Goal: Find contact information: Find contact information

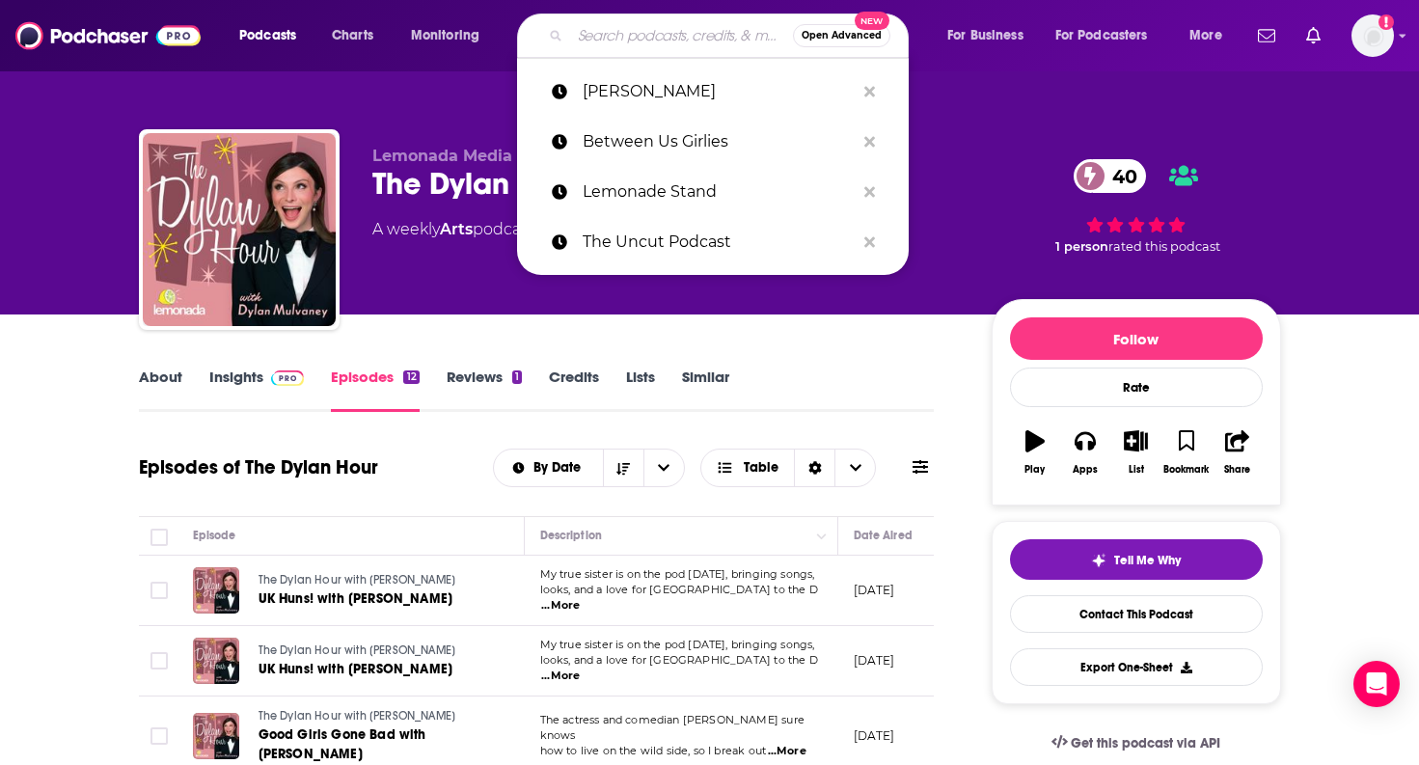
click at [593, 48] on input "Search podcasts, credits, & more..." at bounding box center [681, 35] width 223 height 31
type input "[PERSON_NAME] Backyard"
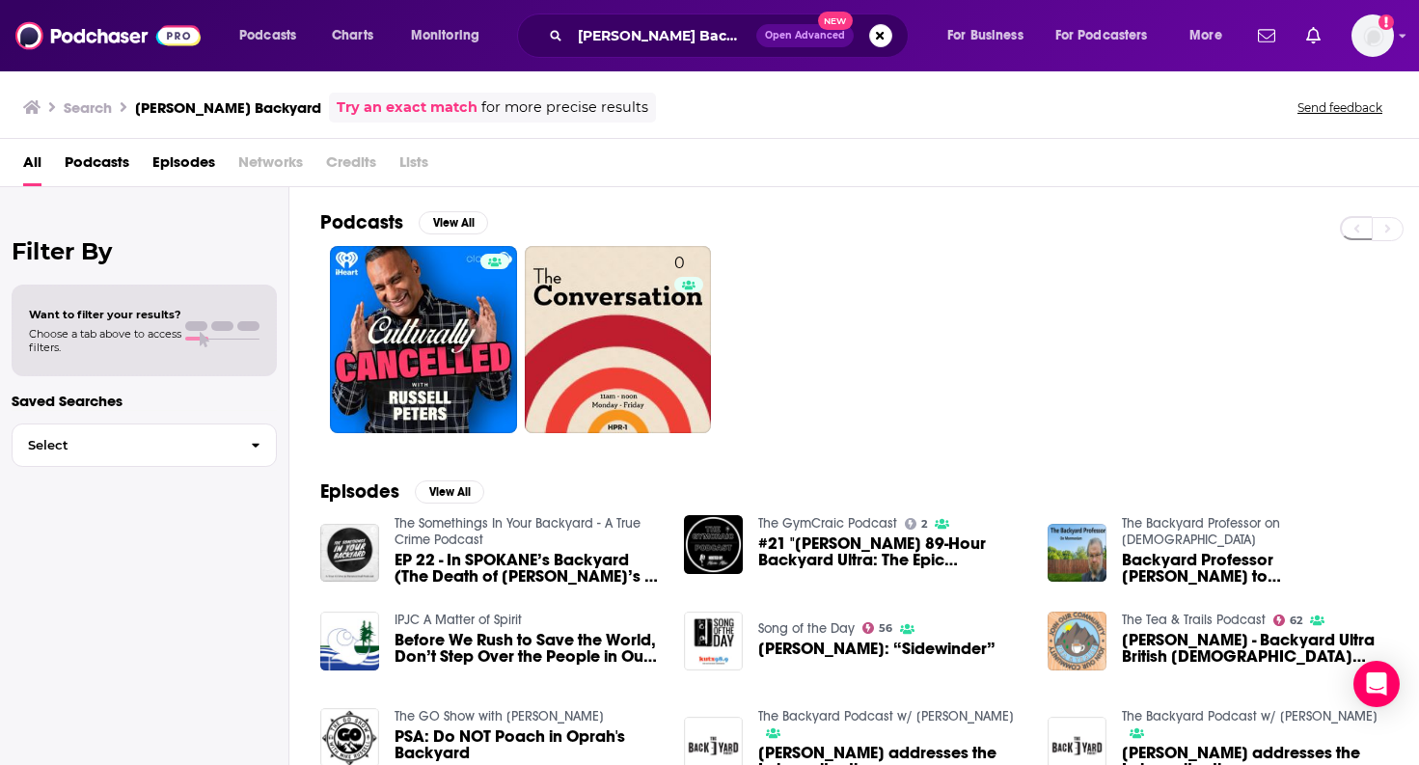
click at [676, 19] on div "[PERSON_NAME] Backyard Open Advanced New" at bounding box center [713, 36] width 392 height 44
click at [676, 20] on input "[PERSON_NAME] Backyard" at bounding box center [663, 35] width 186 height 31
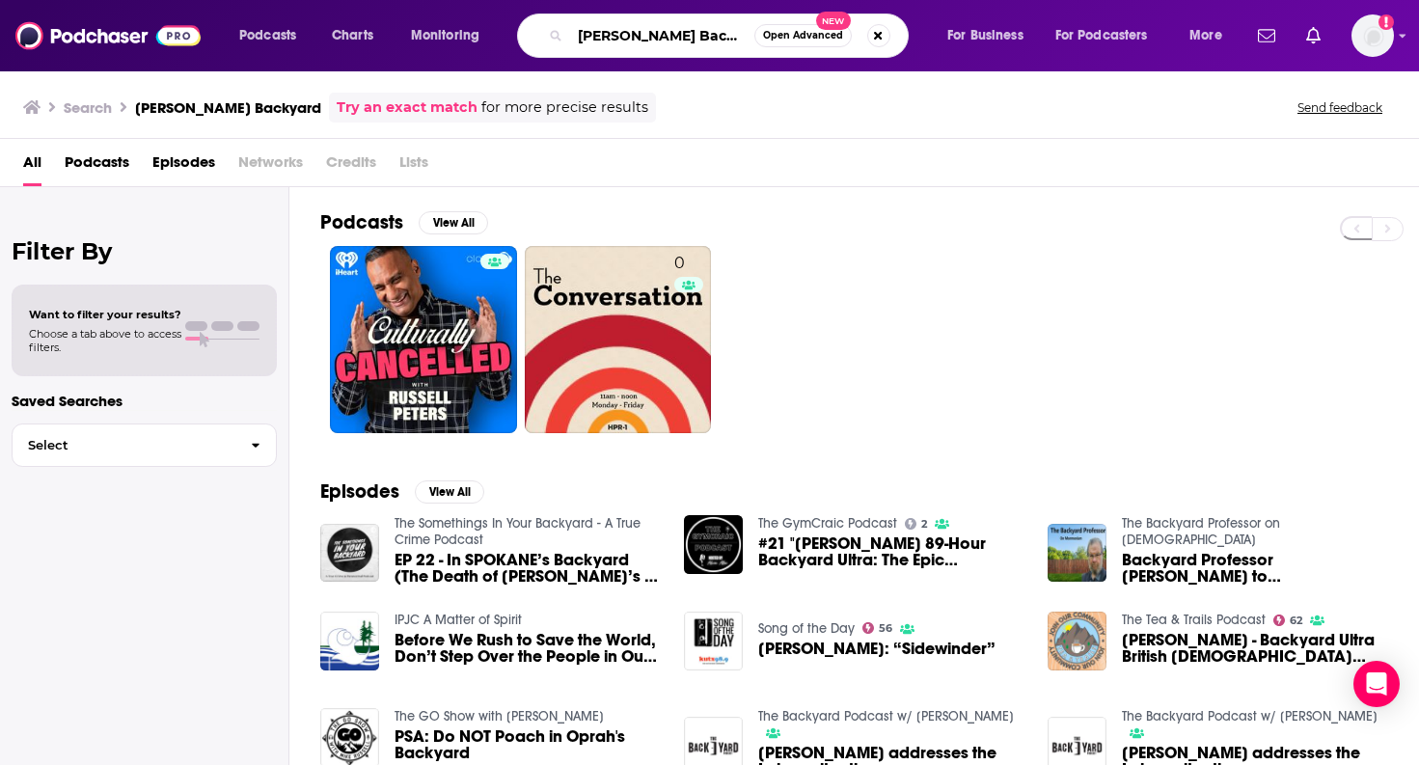
click at [676, 25] on input "[PERSON_NAME] Backyard" at bounding box center [662, 35] width 184 height 31
paste input "Binchtopia"
type input "Binchtopia"
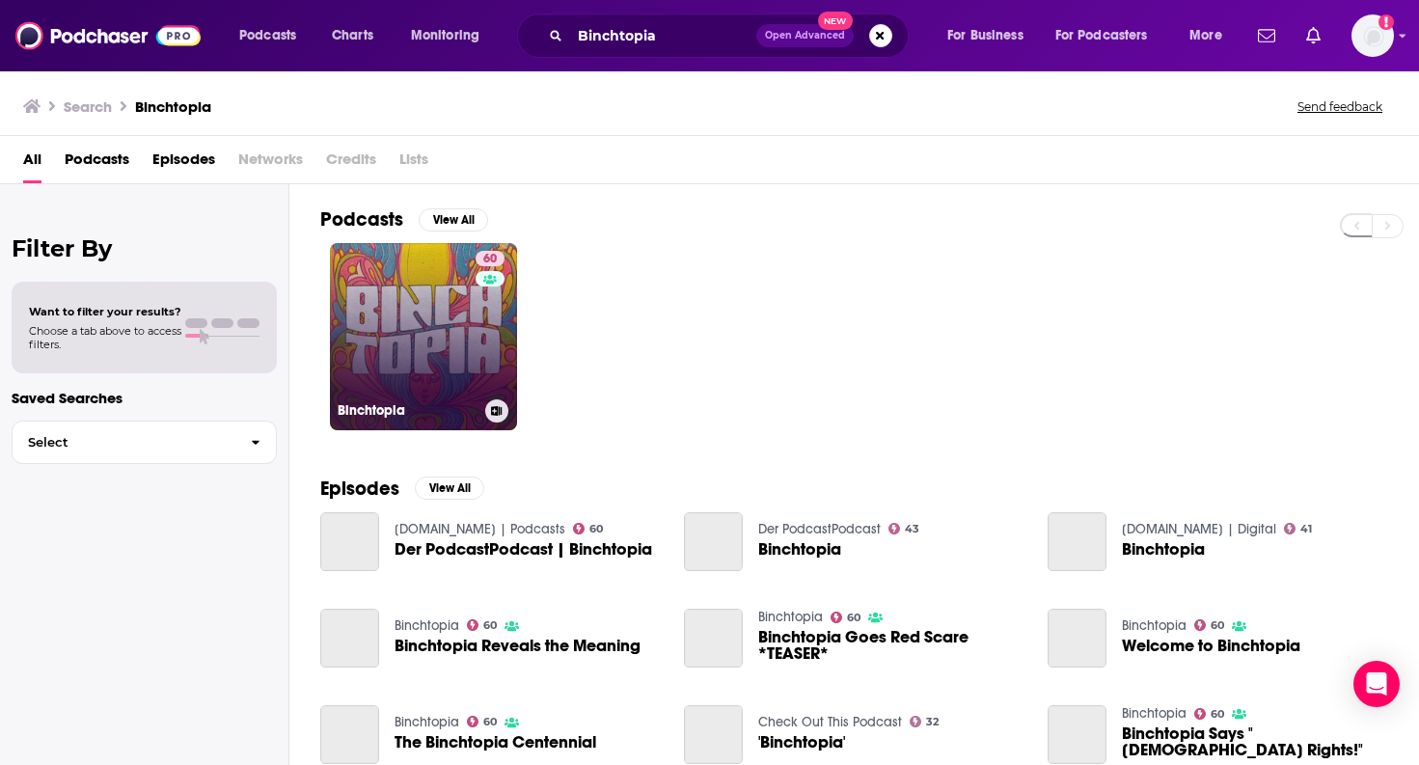
click at [459, 309] on link "60 Binchtopia" at bounding box center [423, 336] width 187 height 187
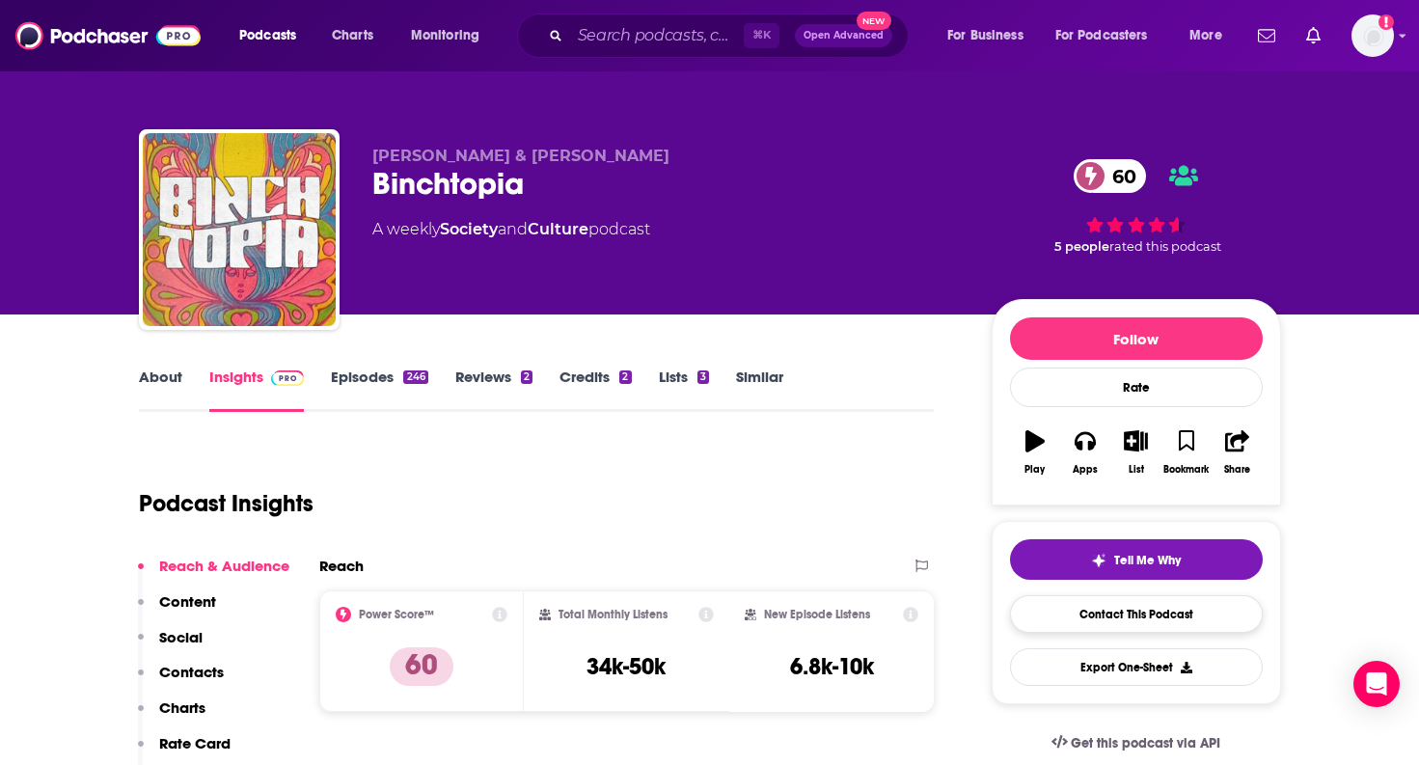
click at [1069, 610] on link "Contact This Podcast" at bounding box center [1136, 614] width 253 height 38
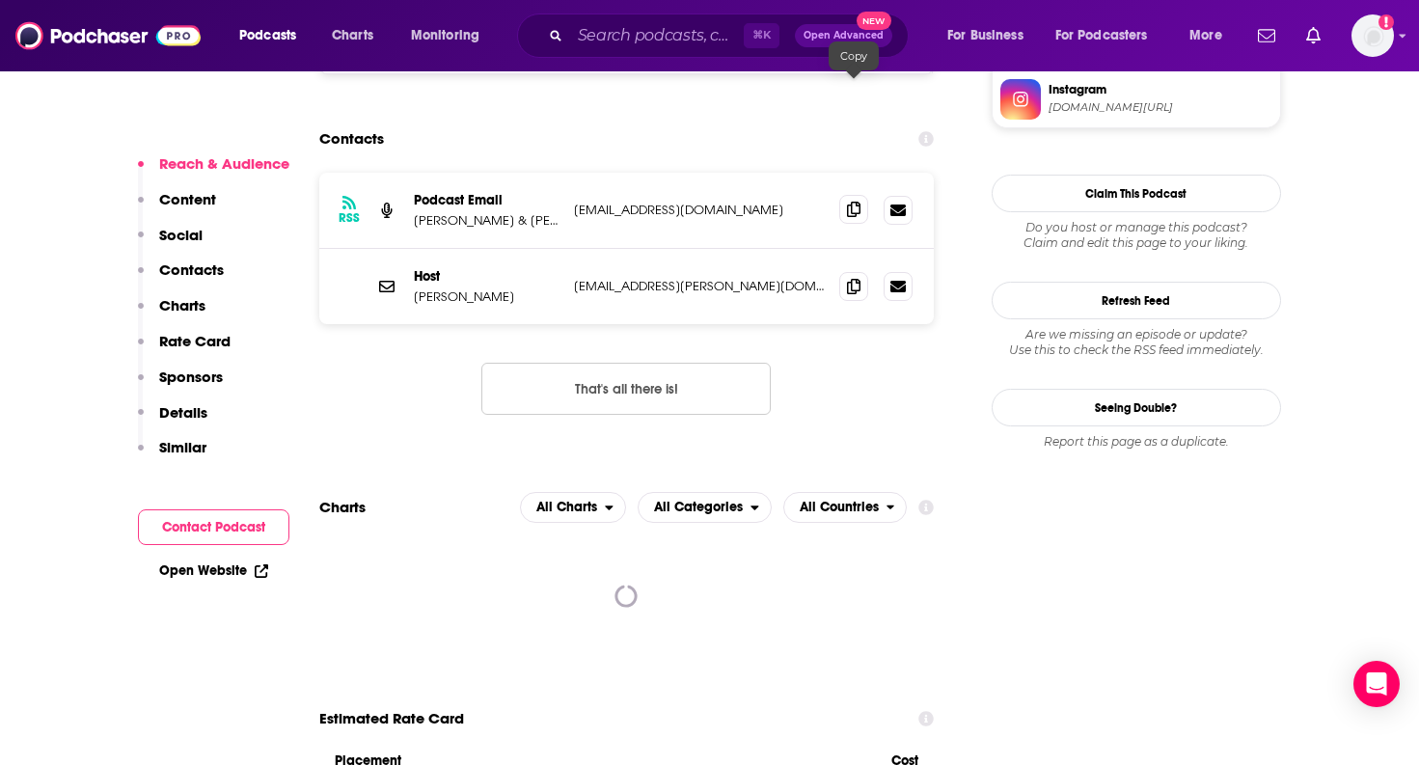
click at [850, 202] on icon at bounding box center [854, 209] width 14 height 15
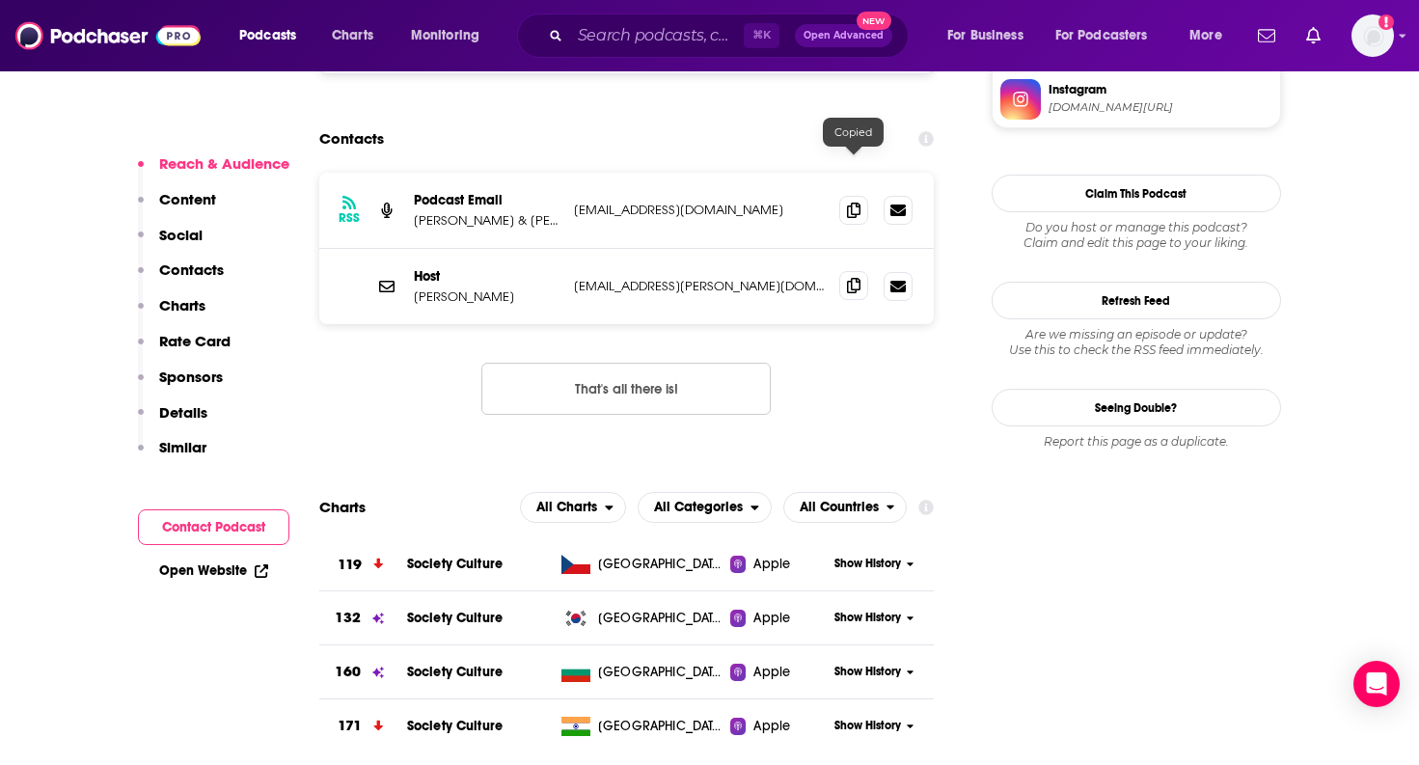
click at [855, 278] on icon at bounding box center [854, 285] width 14 height 15
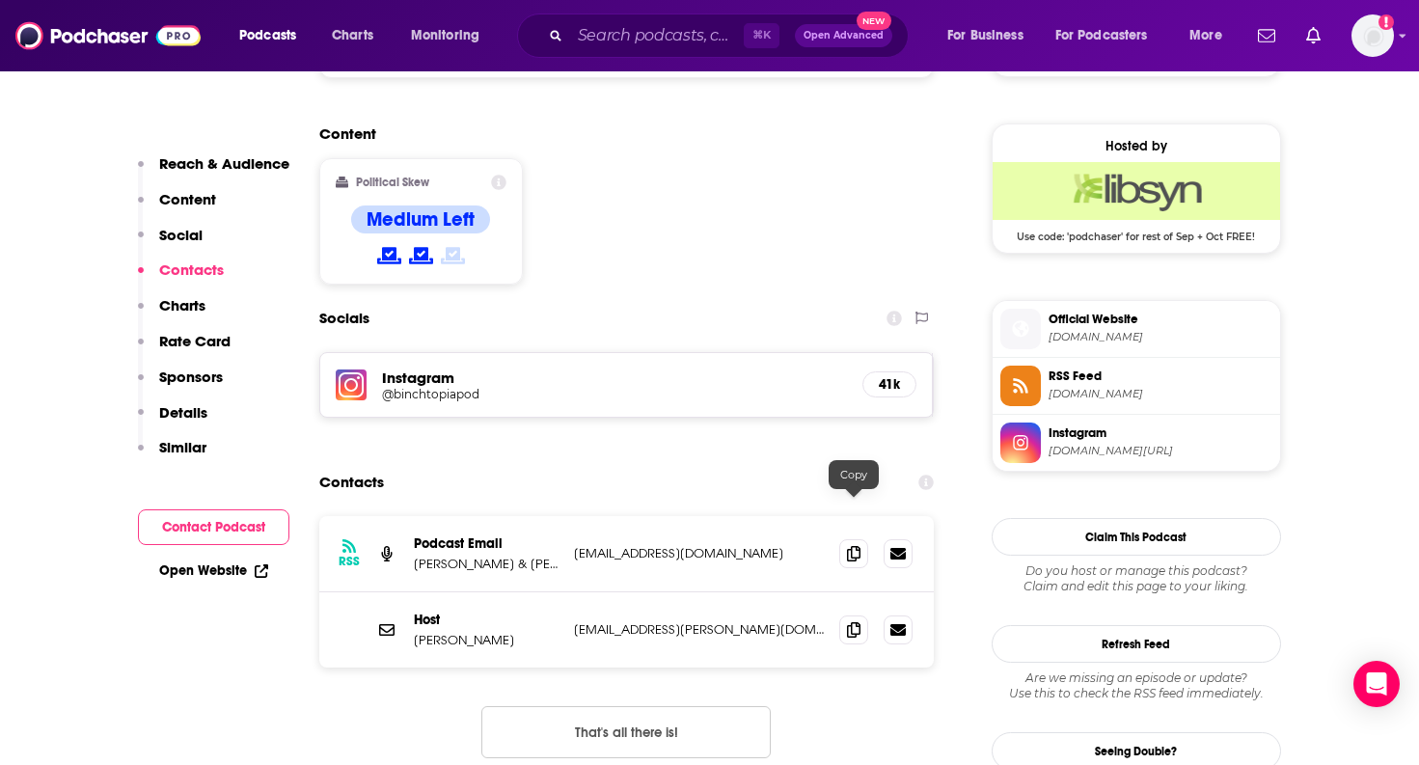
scroll to position [6, 0]
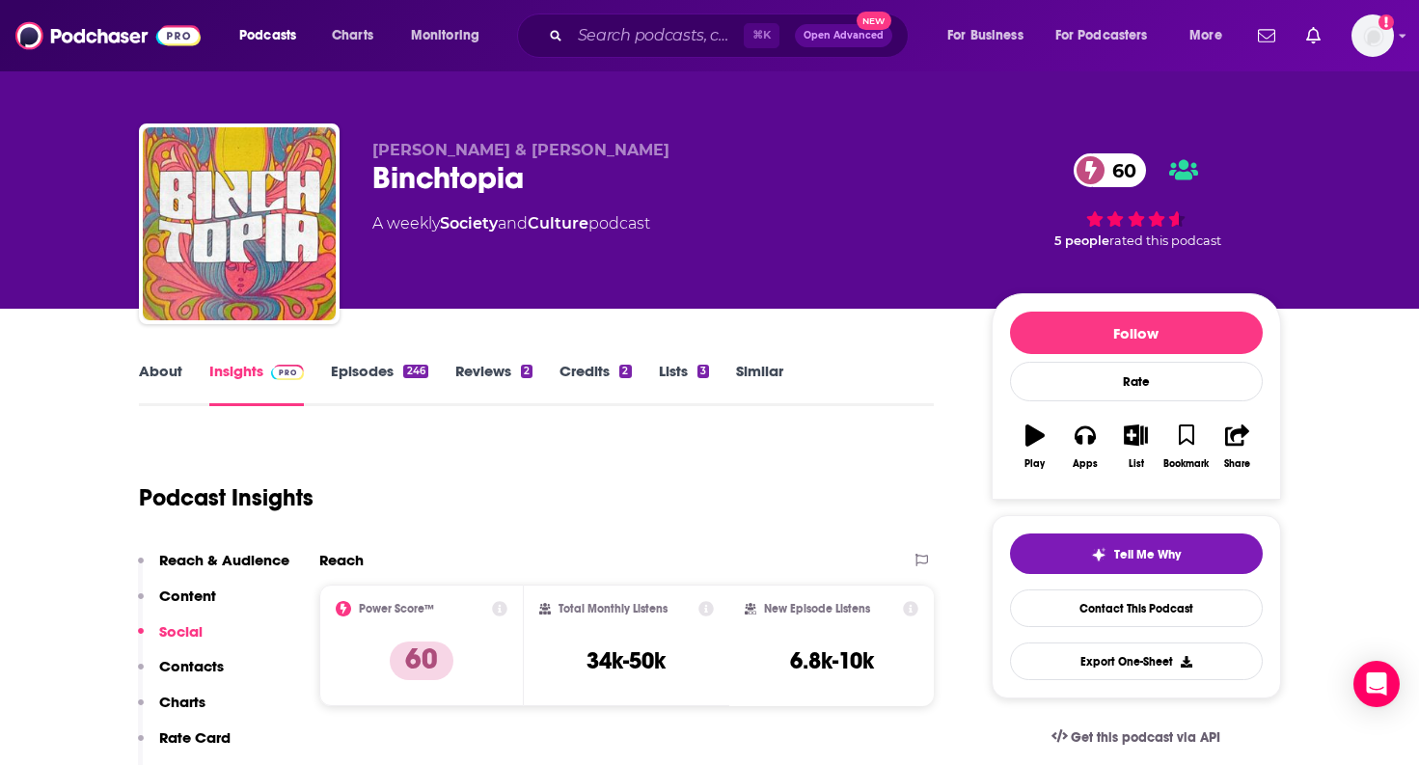
click at [473, 180] on div "Binchtopia 60" at bounding box center [666, 178] width 589 height 38
copy h2 "Binchtopia"
